Goal: Task Accomplishment & Management: Manage account settings

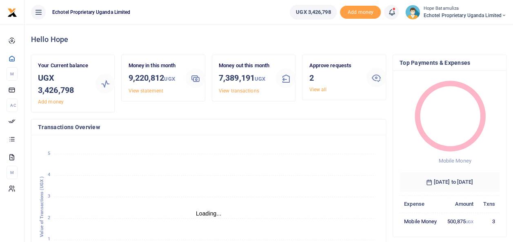
scroll to position [7, 7]
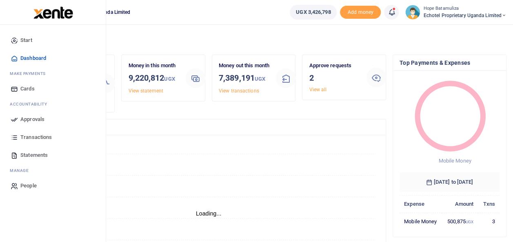
click at [54, 120] on link "Approvals" at bounding box center [53, 120] width 93 height 18
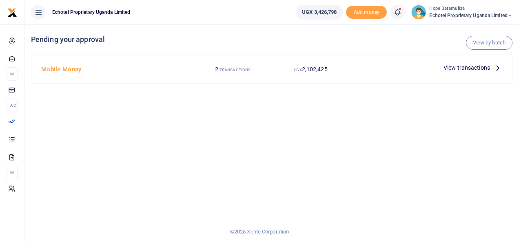
click at [498, 67] on icon at bounding box center [497, 67] width 9 height 9
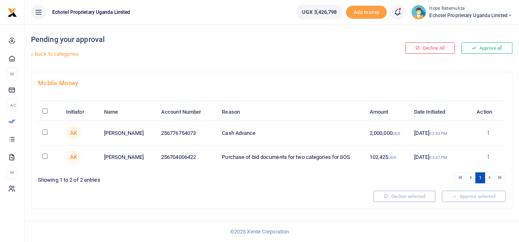
click at [44, 156] on input "checkbox" at bounding box center [44, 156] width 5 height 5
checkbox input "true"
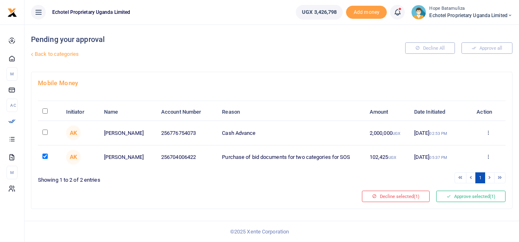
click at [46, 132] on input "checkbox" at bounding box center [44, 132] width 5 height 5
checkbox input "true"
click at [480, 194] on button "Approve selected (2)" at bounding box center [470, 196] width 69 height 11
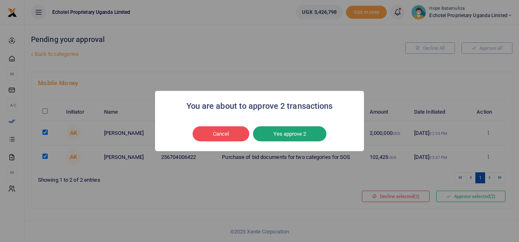
click at [302, 131] on button "Yes approve 2" at bounding box center [289, 135] width 73 height 16
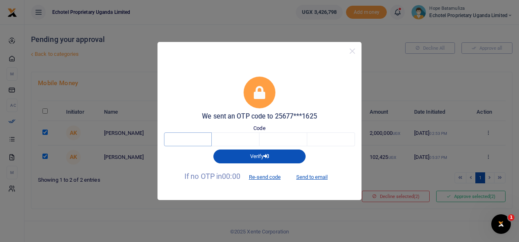
click at [189, 137] on input "text" at bounding box center [188, 140] width 48 height 14
type input "6"
type input "5"
type input "7"
type input "8"
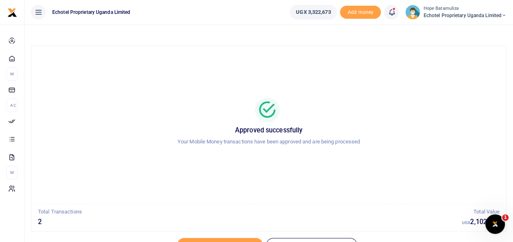
click at [505, 13] on icon at bounding box center [504, 16] width 5 height 6
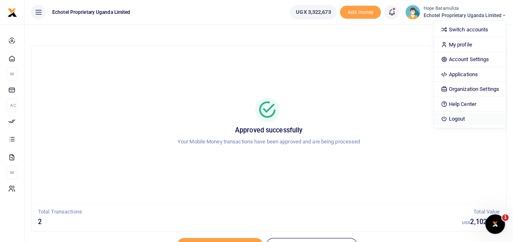
click at [463, 114] on link "Logout" at bounding box center [469, 118] width 71 height 11
